Goal: Check status

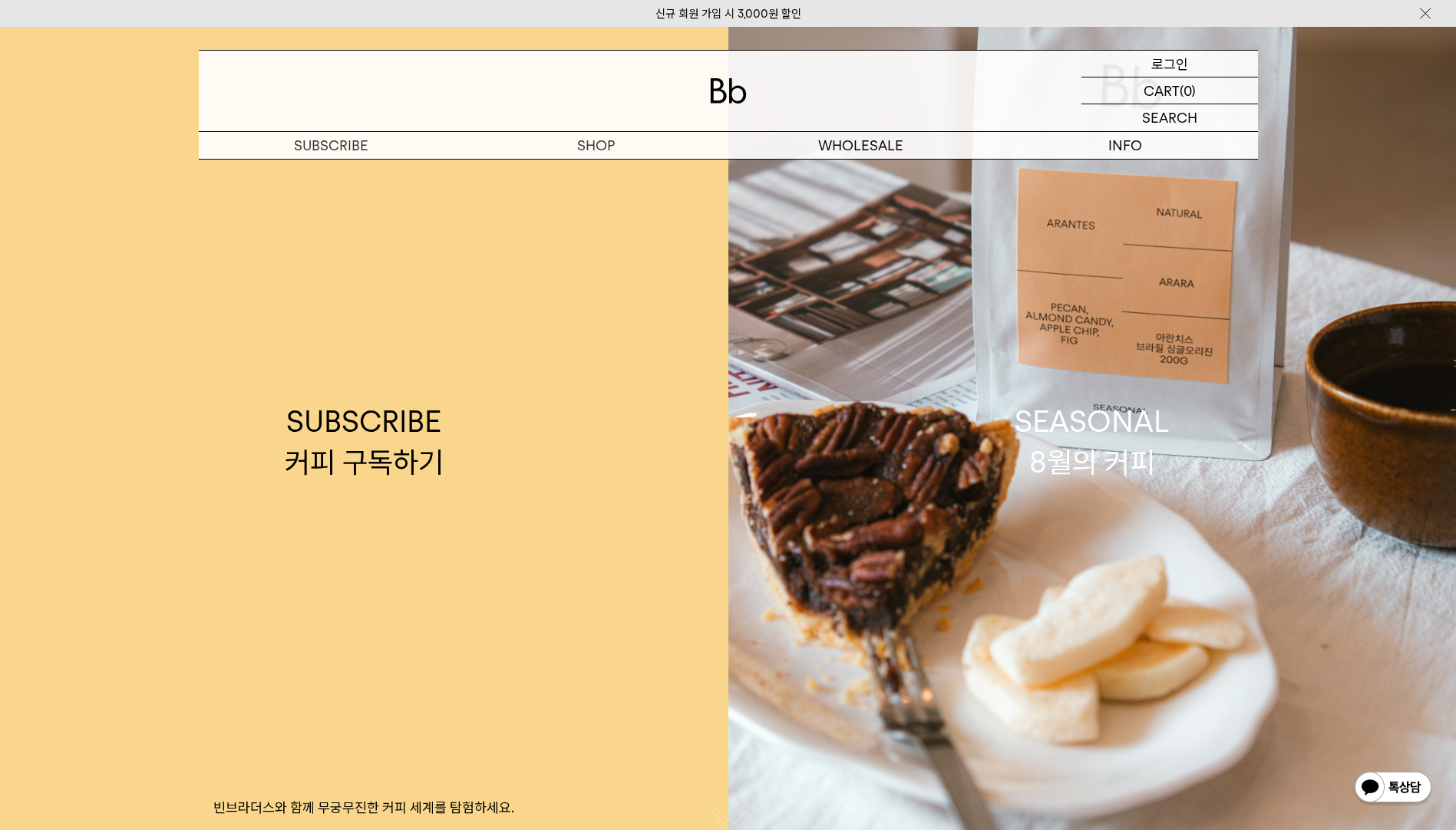
click at [1153, 60] on p "로그인" at bounding box center [1169, 63] width 37 height 26
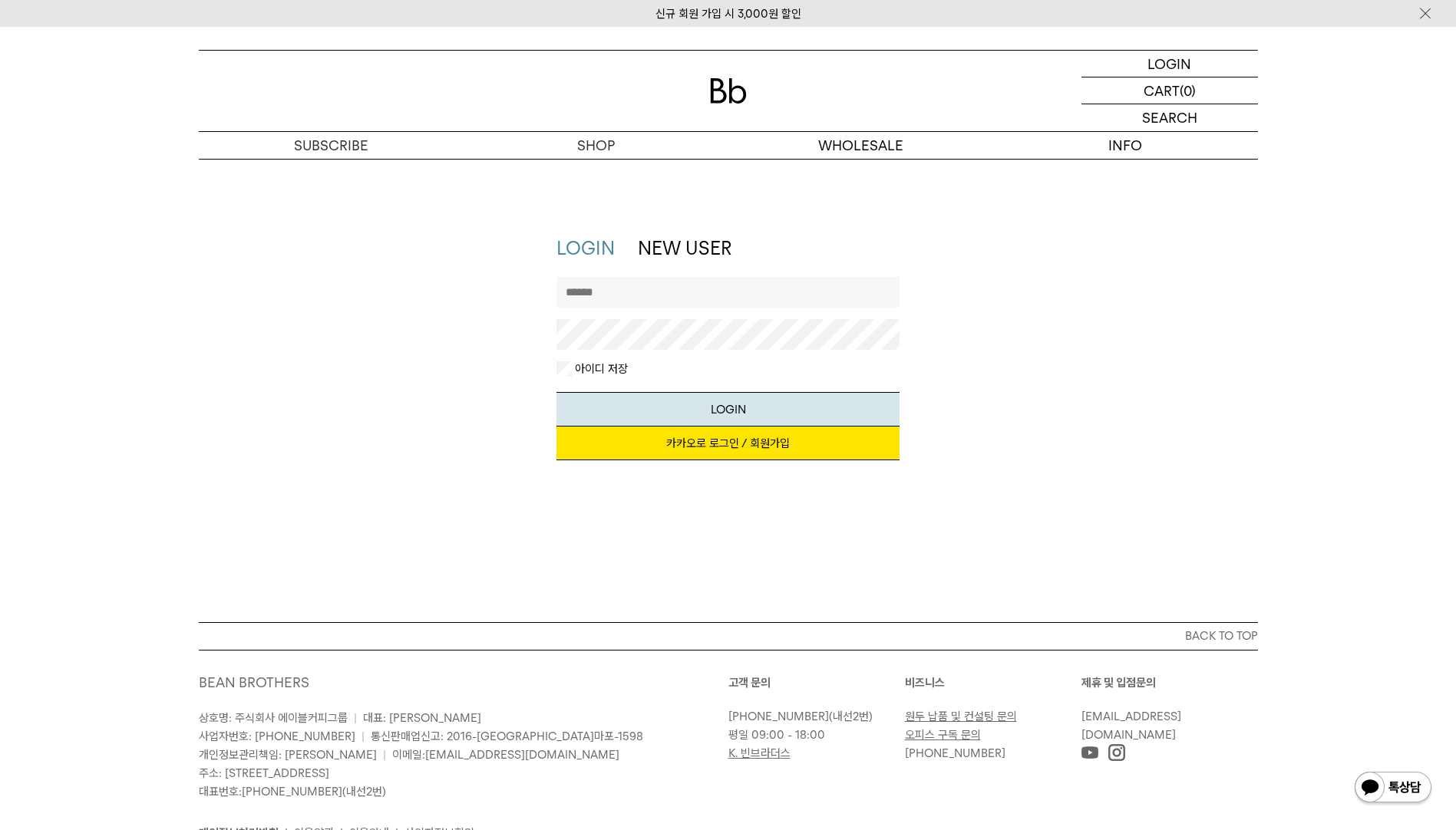
click at [694, 438] on link "카카오로 로그인 / 회원가입" at bounding box center [728, 443] width 343 height 34
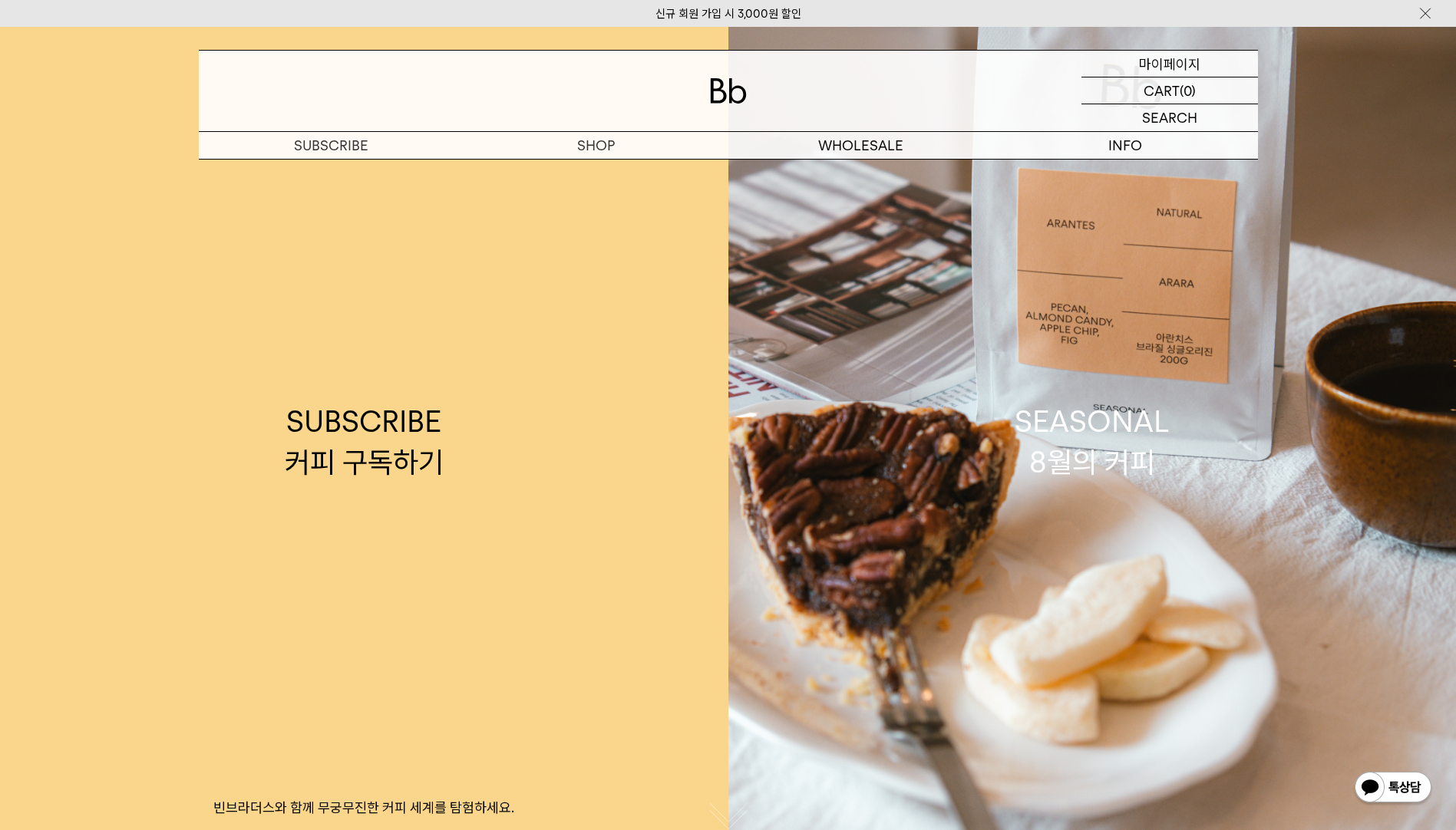
click at [1178, 59] on p "마이페이지" at bounding box center [1170, 63] width 61 height 26
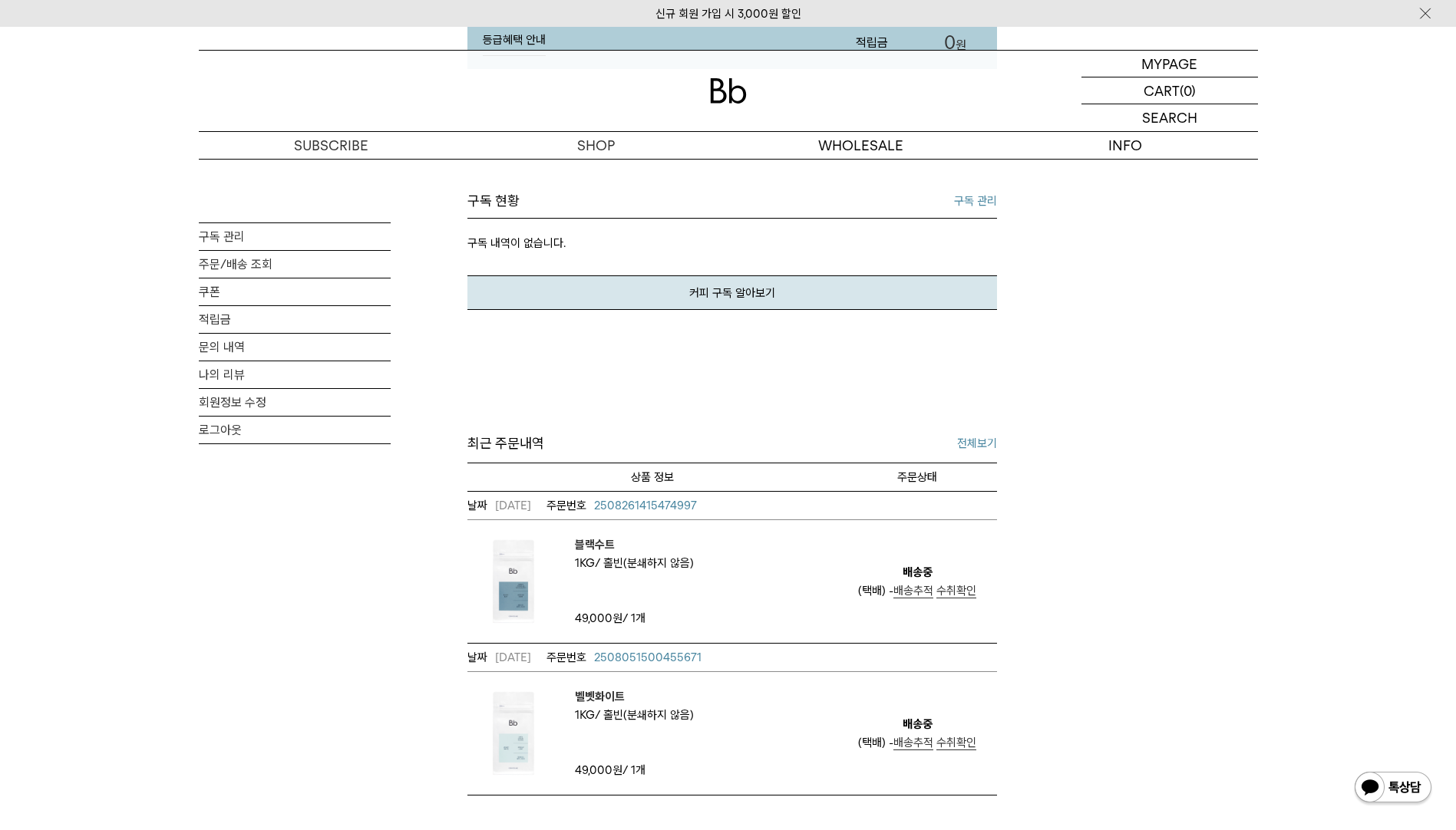
scroll to position [460, 0]
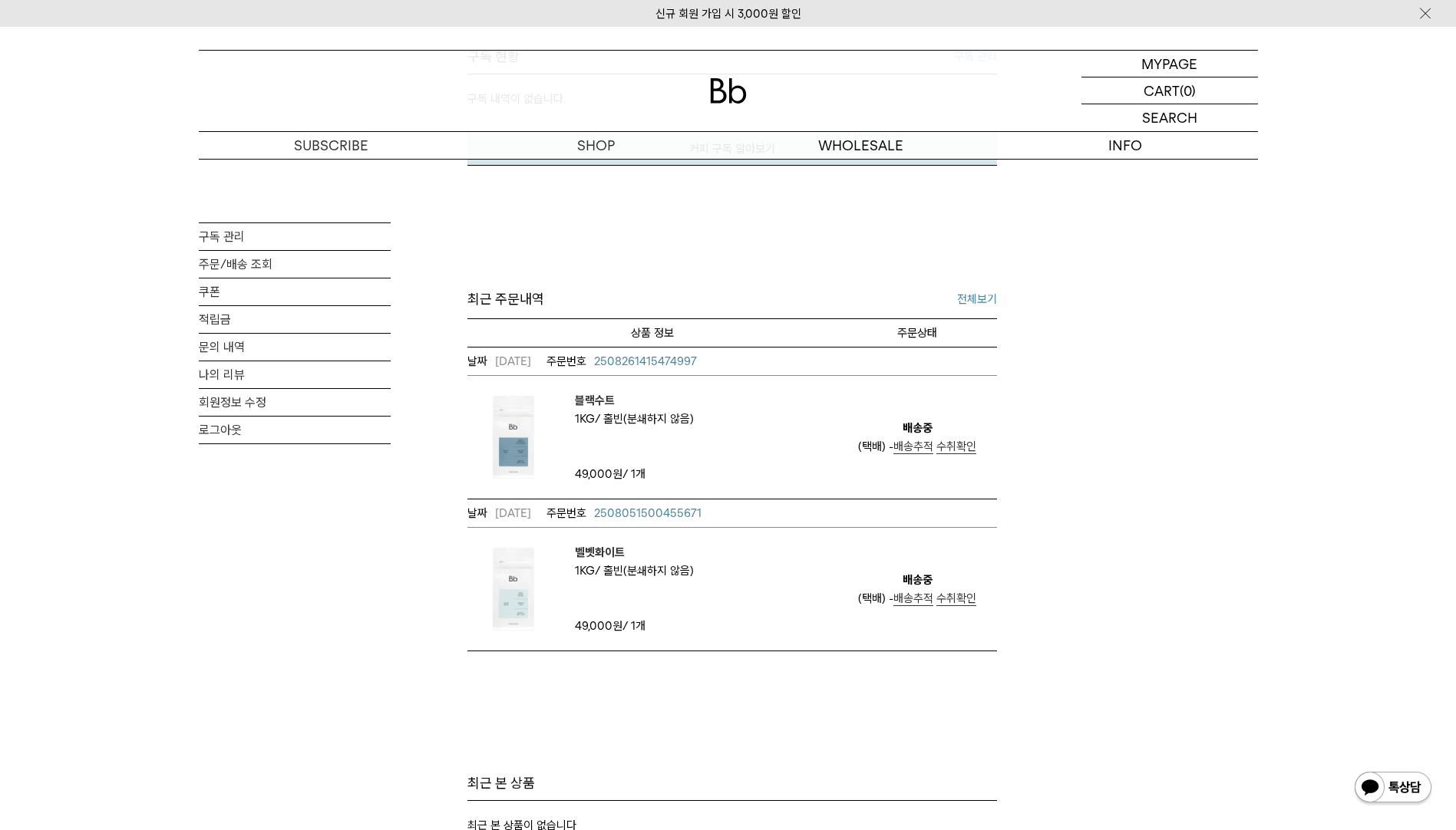
click at [919, 450] on span "배송추적" at bounding box center [914, 446] width 40 height 14
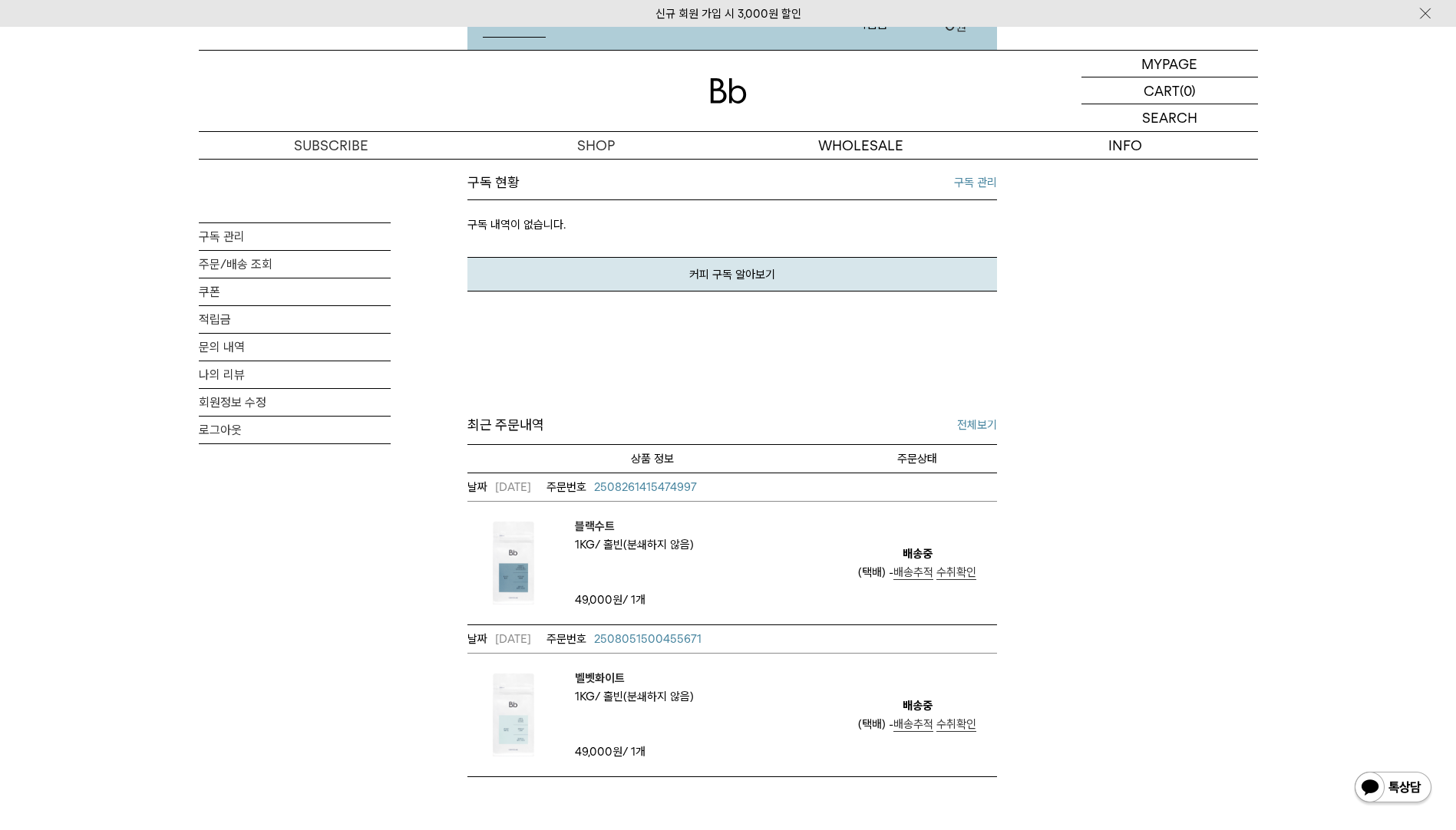
scroll to position [384, 0]
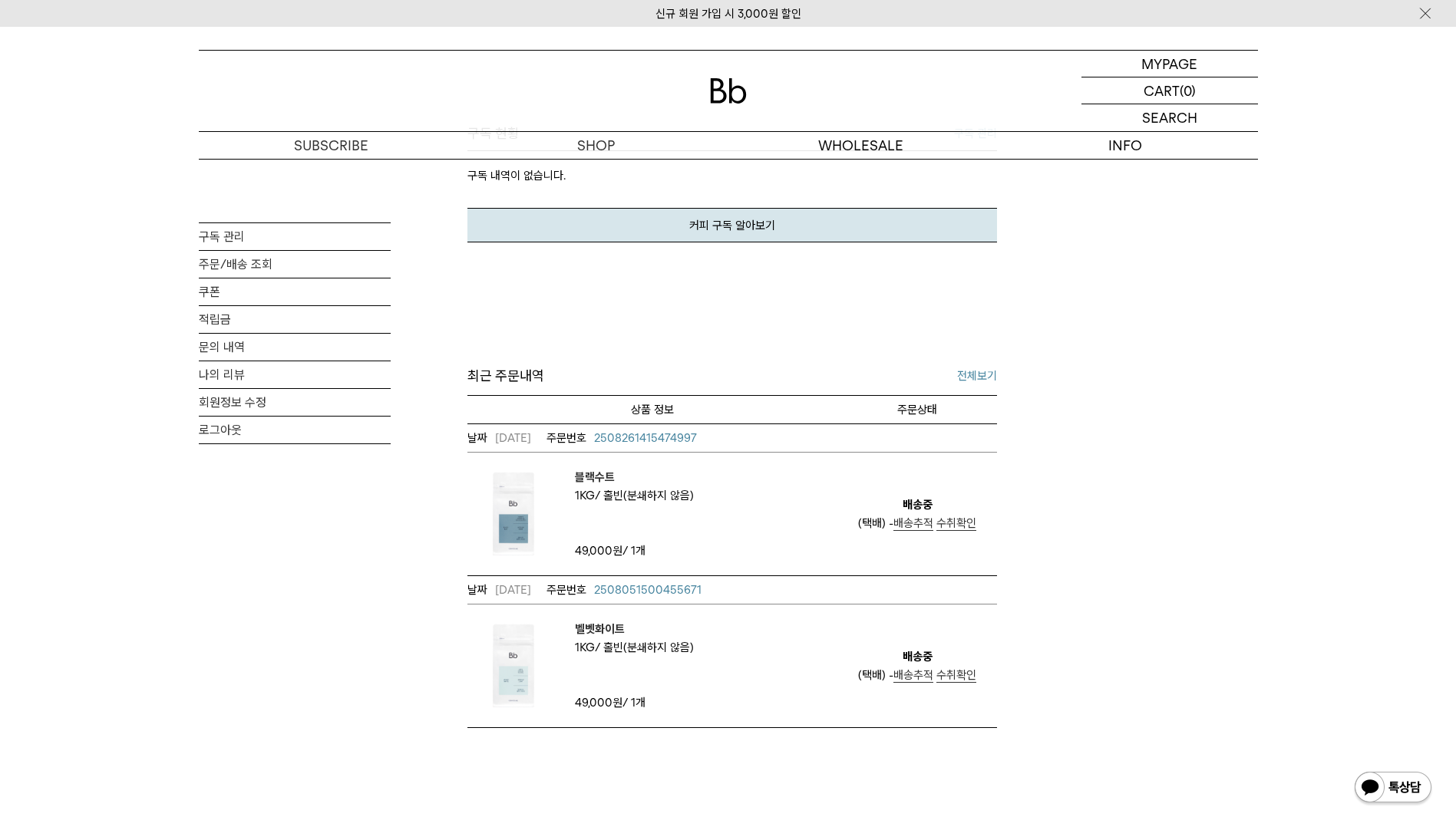
click at [776, 503] on td "블랙수트 용량 1kg 분쇄도 홀빈(분쇄하지 않음)" at bounding box center [652, 514] width 371 height 123
click at [958, 522] on span "수취확인" at bounding box center [956, 523] width 40 height 14
